Goal: Navigation & Orientation: Find specific page/section

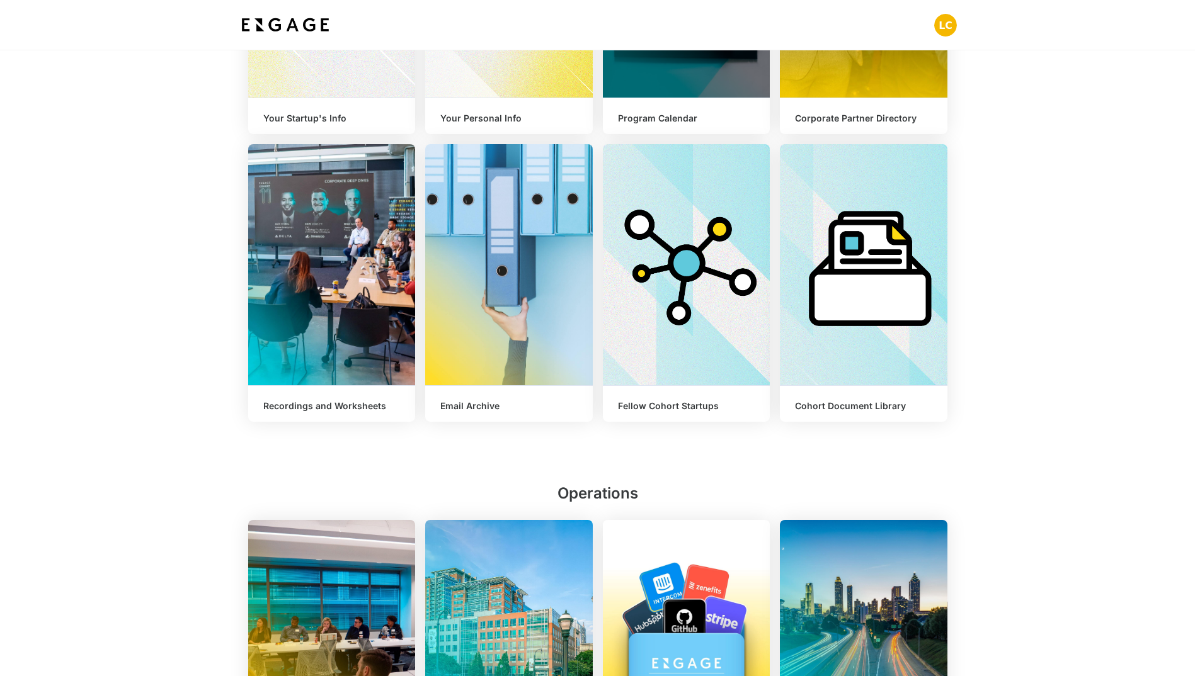
scroll to position [441, 0]
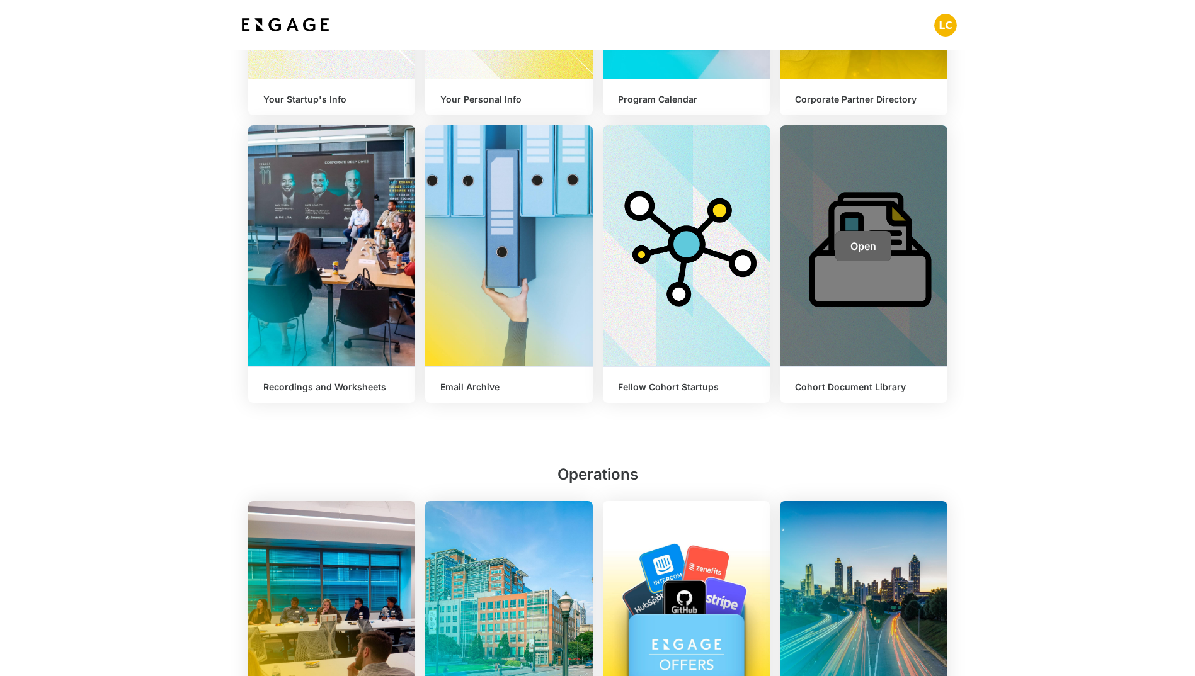
click at [861, 242] on span "Open" at bounding box center [863, 246] width 26 height 13
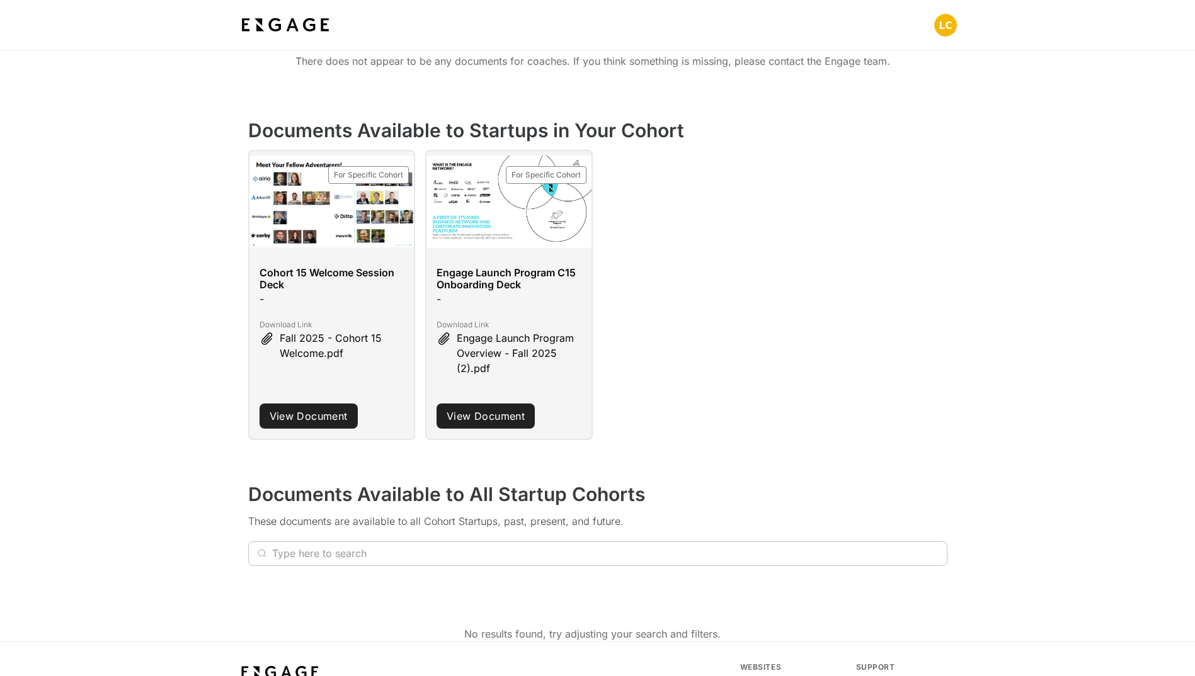
scroll to position [189, 0]
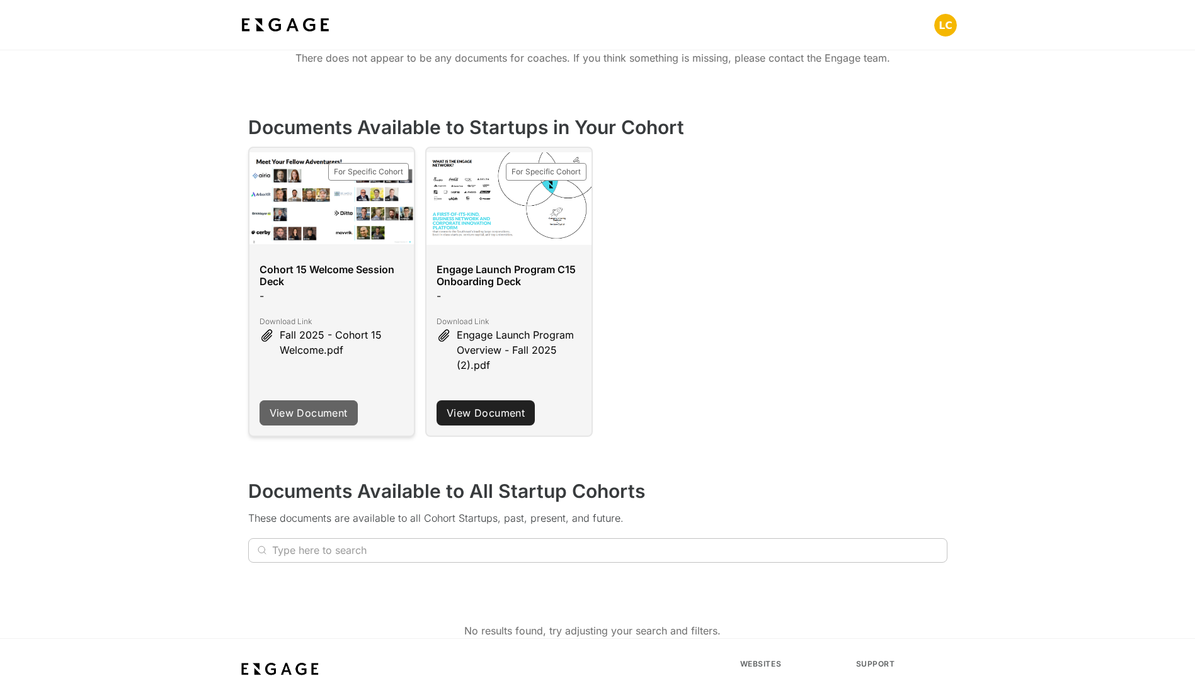
click at [314, 412] on link "View Document" at bounding box center [308, 412] width 98 height 25
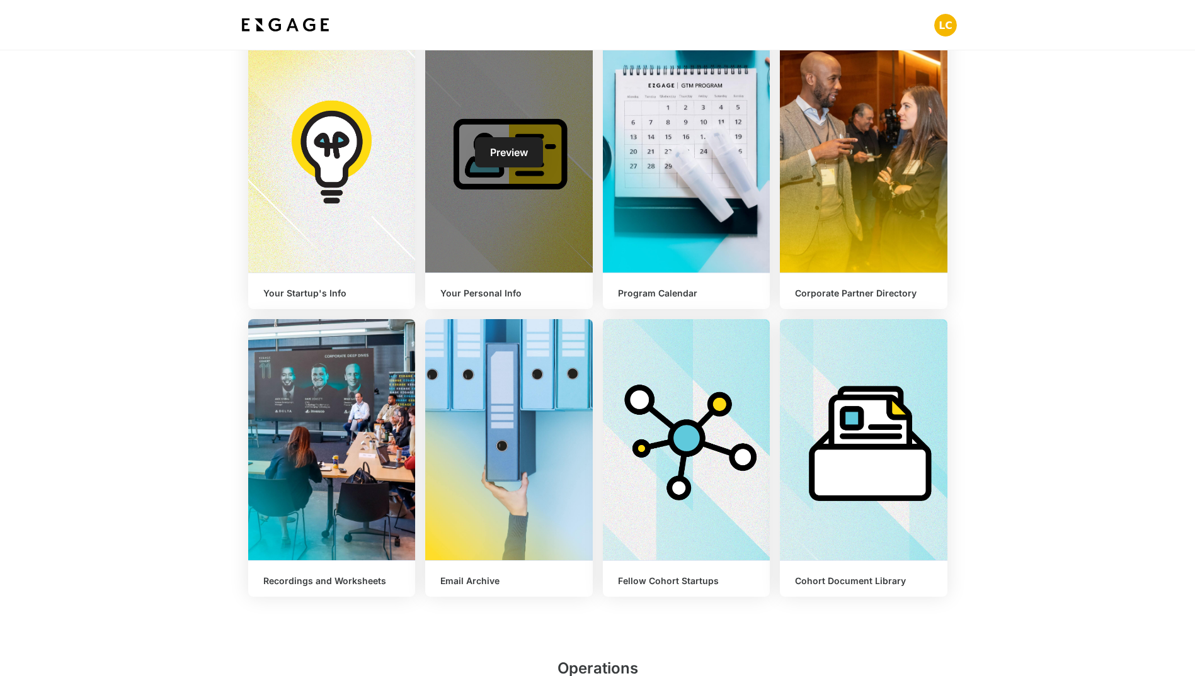
scroll to position [252, 0]
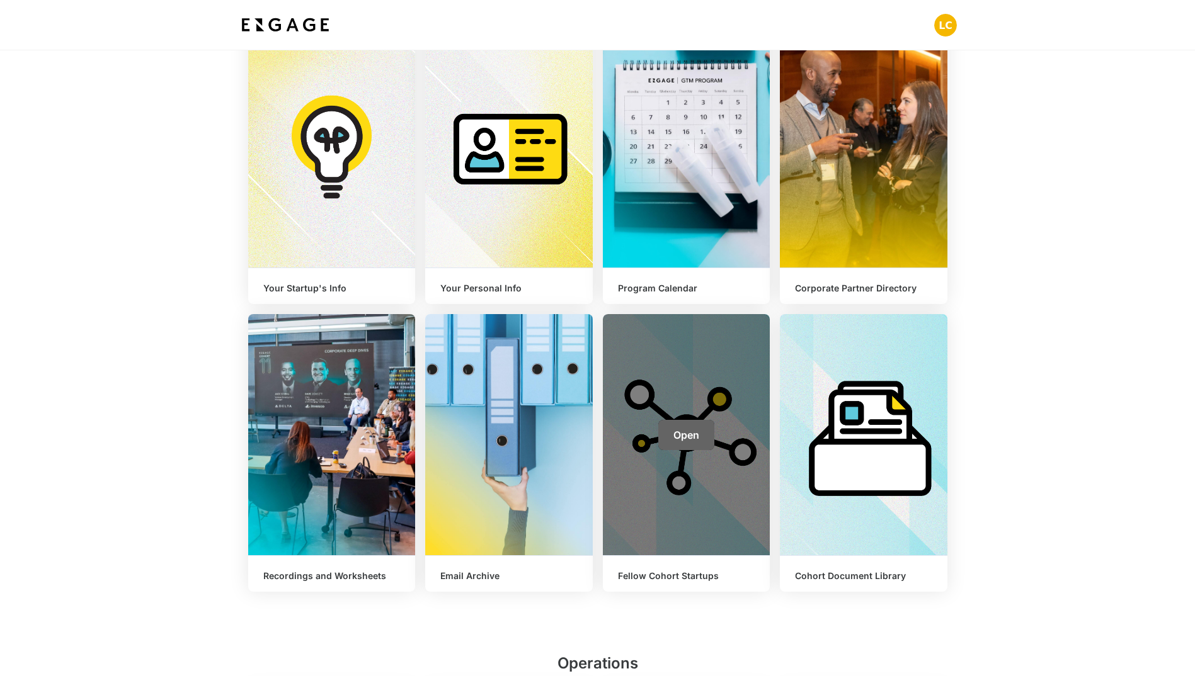
click at [686, 438] on span "Open" at bounding box center [686, 435] width 26 height 13
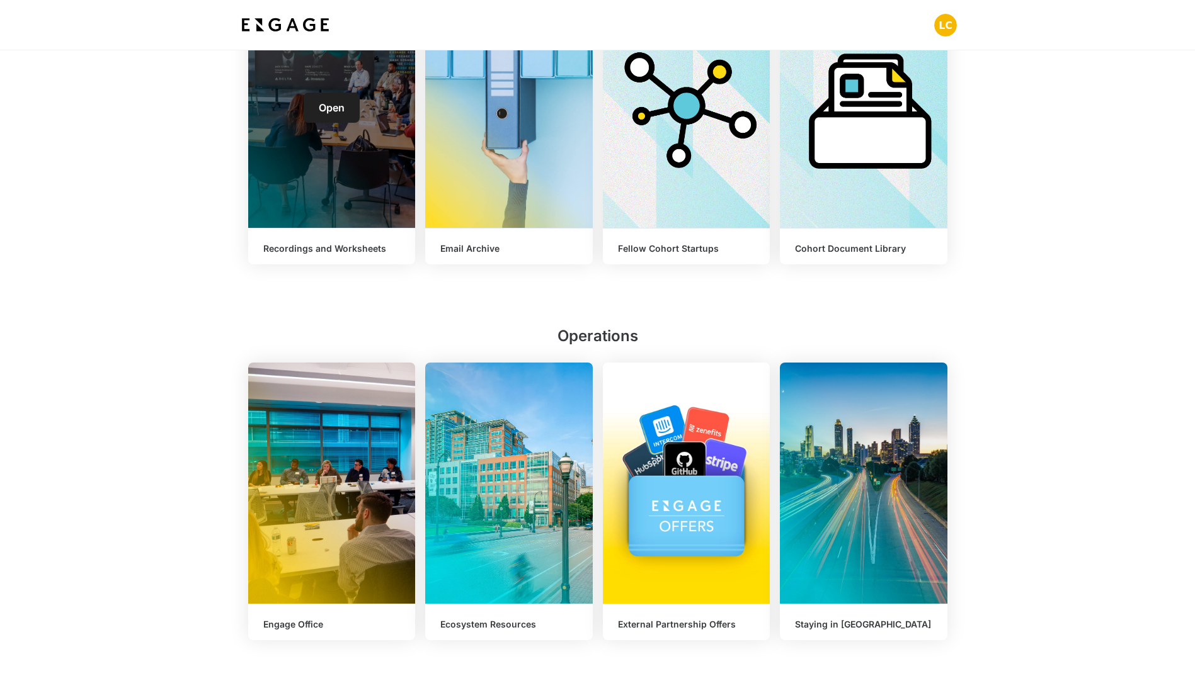
scroll to position [573, 0]
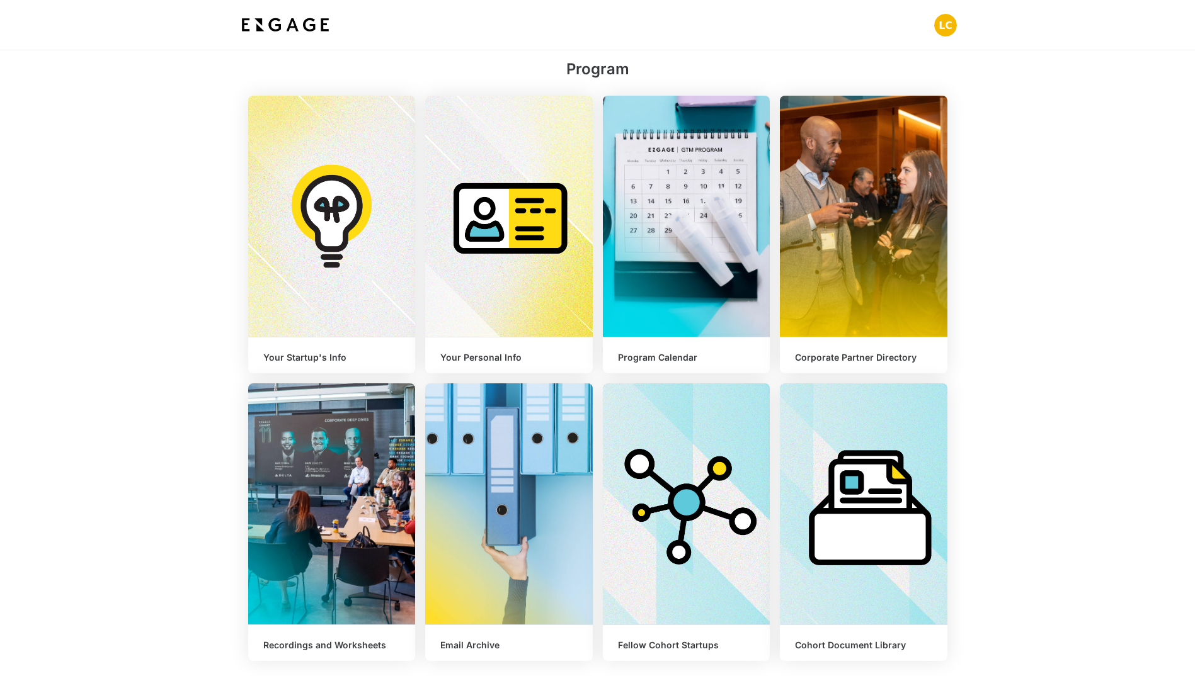
scroll to position [189, 0]
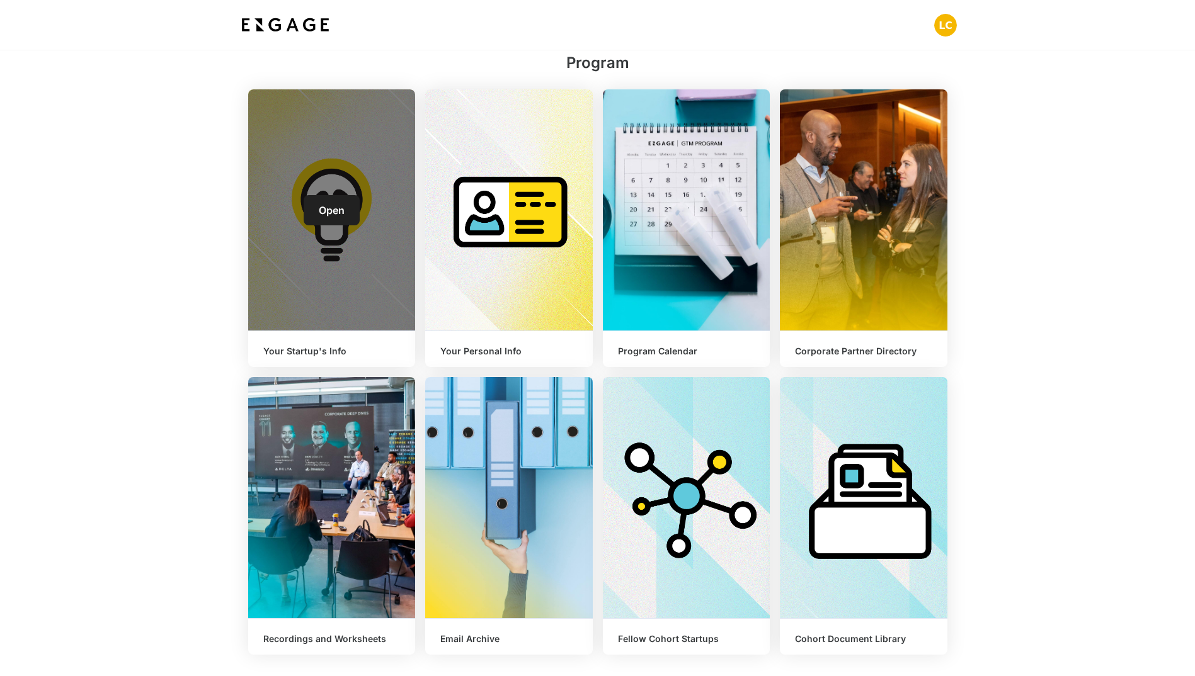
click at [330, 208] on span "Open" at bounding box center [332, 210] width 26 height 13
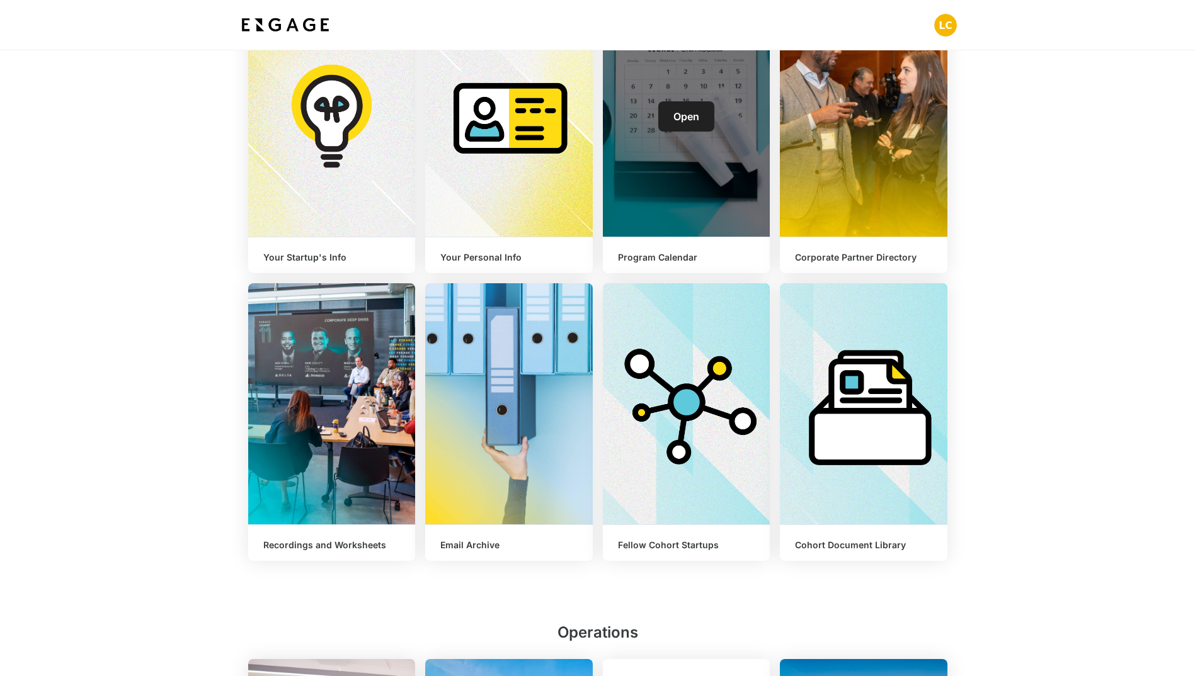
scroll to position [378, 0]
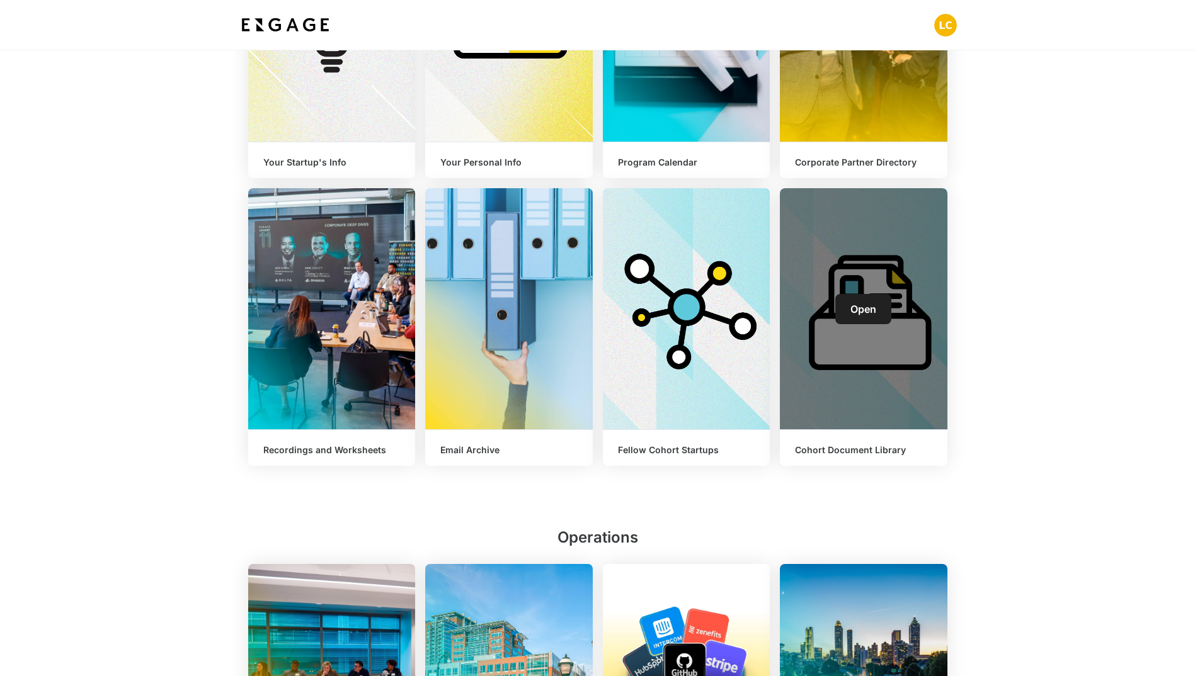
click at [860, 308] on span "Open" at bounding box center [863, 309] width 26 height 13
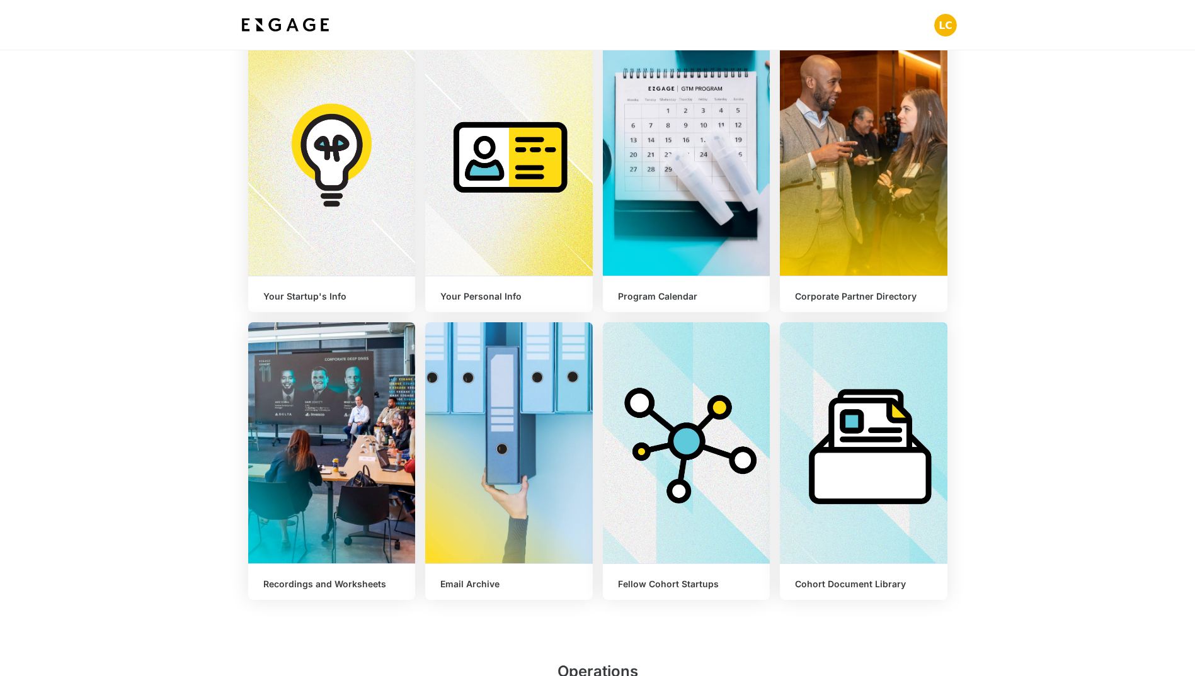
scroll to position [252, 0]
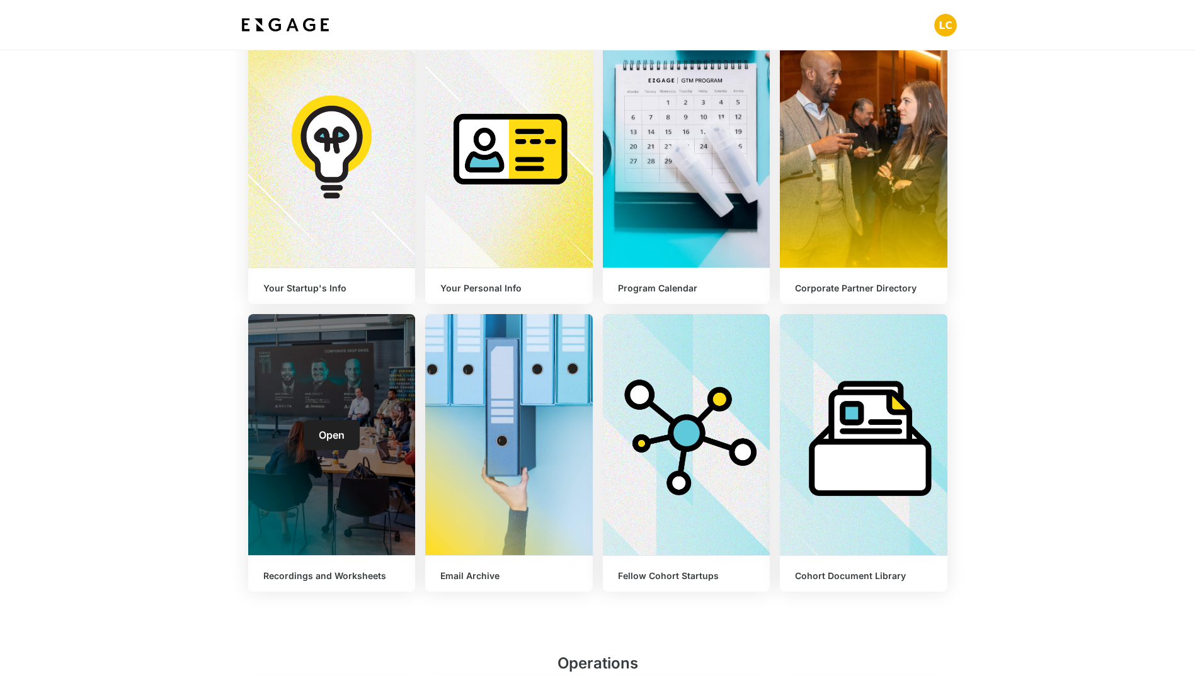
click at [334, 429] on span "Open" at bounding box center [332, 435] width 26 height 13
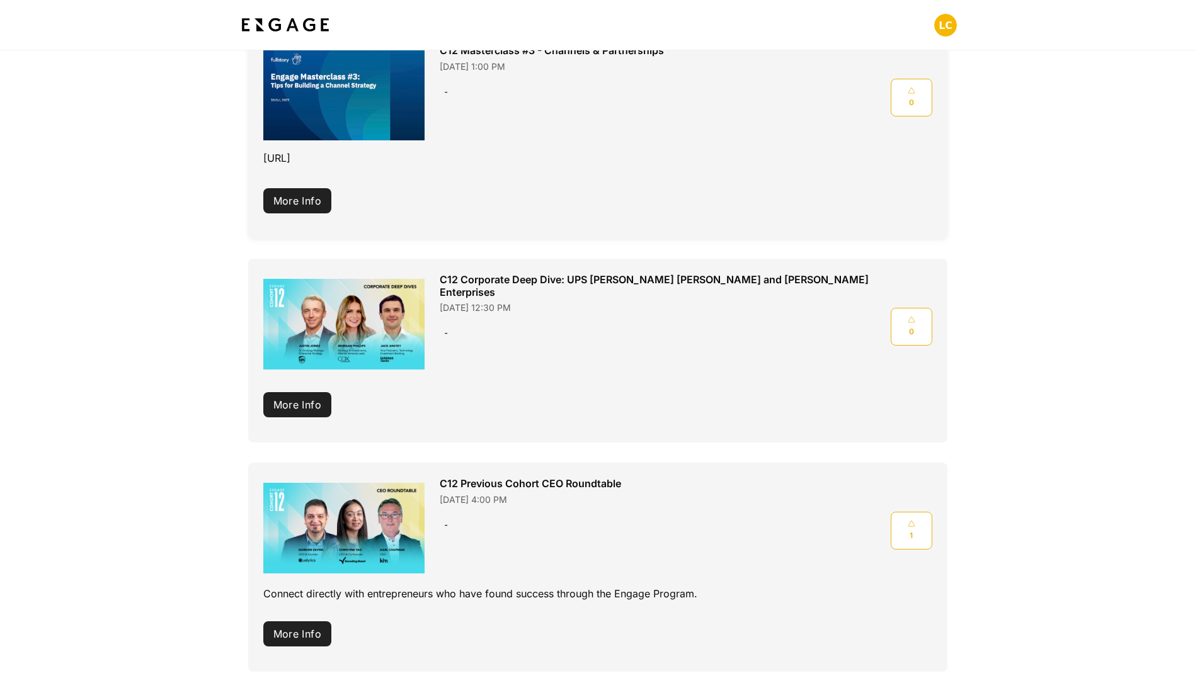
scroll to position [252, 0]
